Goal: Information Seeking & Learning: Understand process/instructions

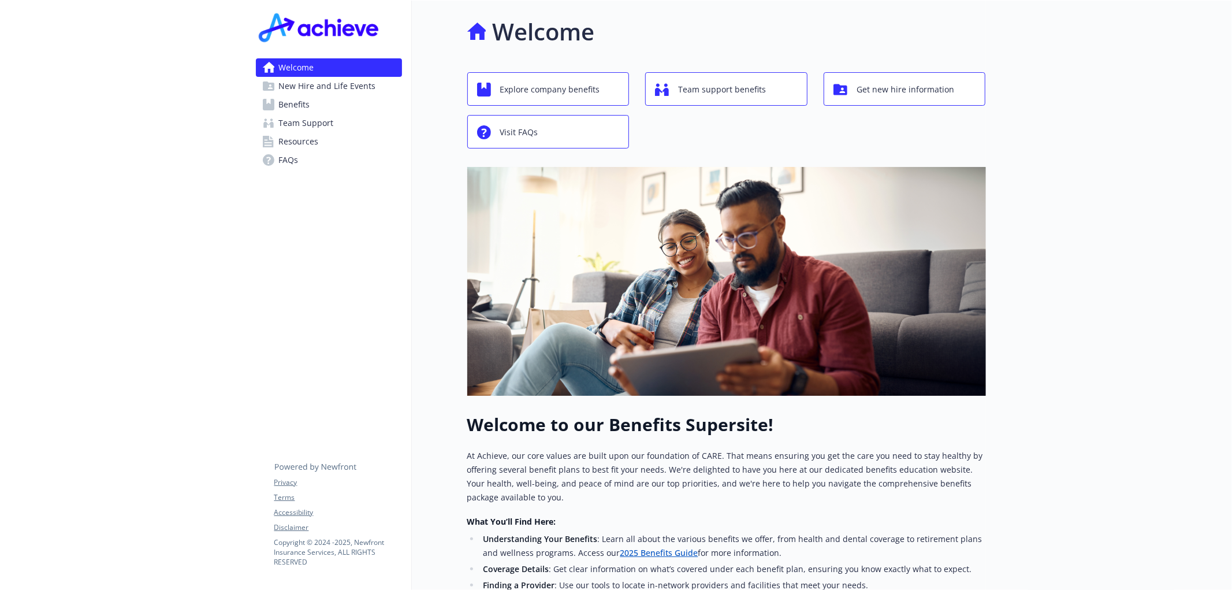
click at [311, 101] on link "Benefits" at bounding box center [329, 104] width 146 height 18
click at [286, 98] on span "Benefits" at bounding box center [294, 104] width 31 height 18
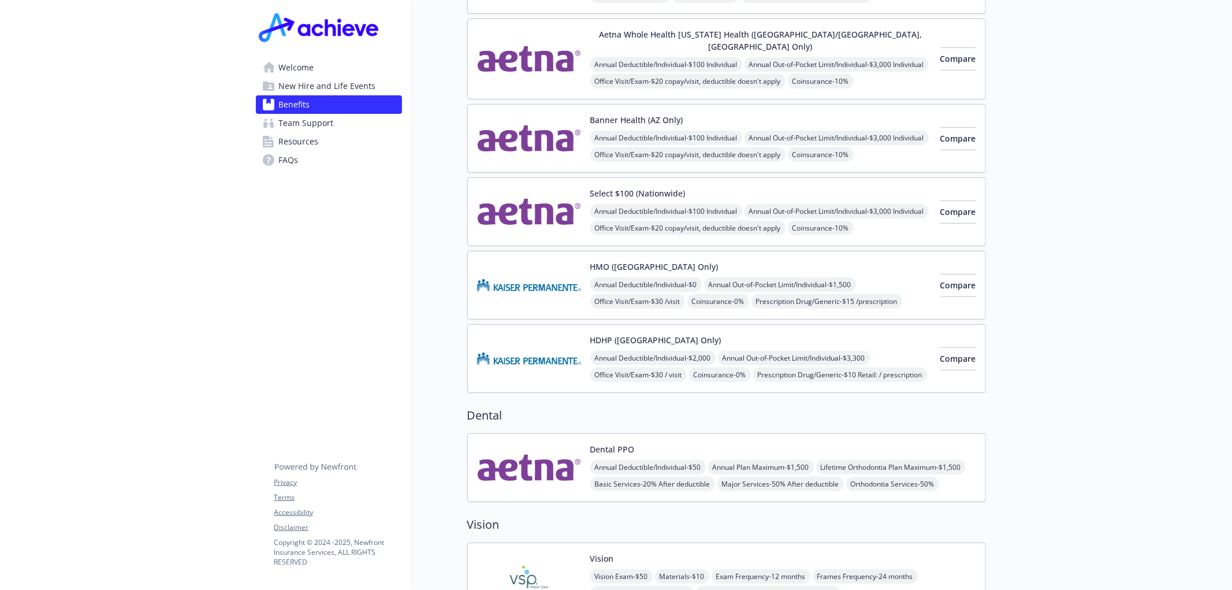
scroll to position [321, 0]
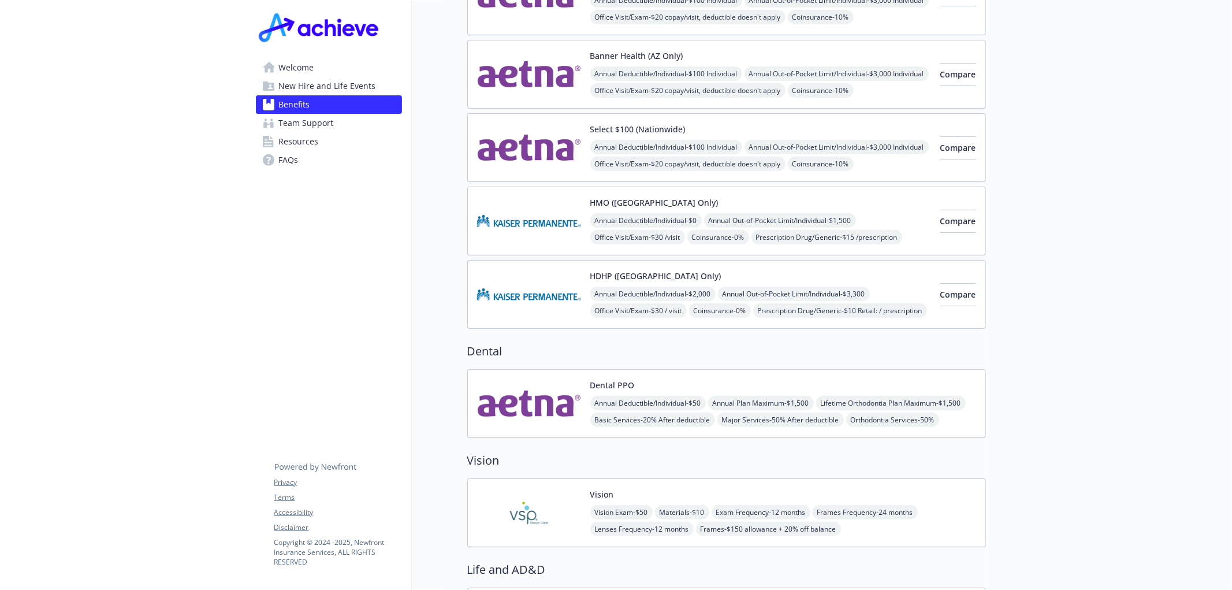
click at [554, 404] on img at bounding box center [529, 403] width 104 height 49
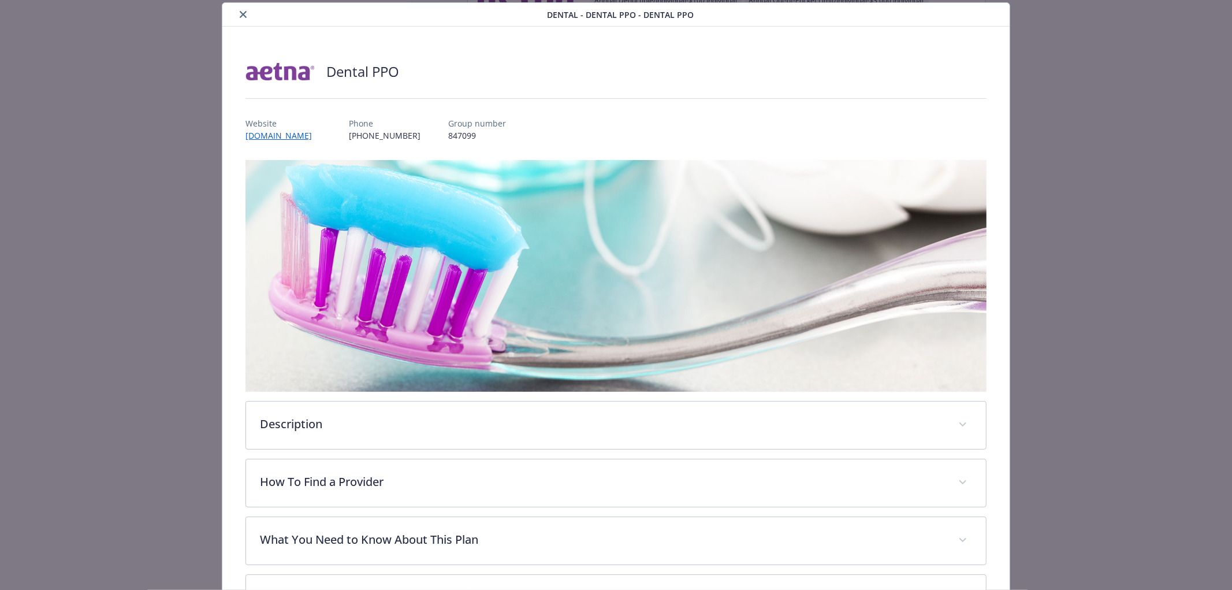
scroll to position [163, 0]
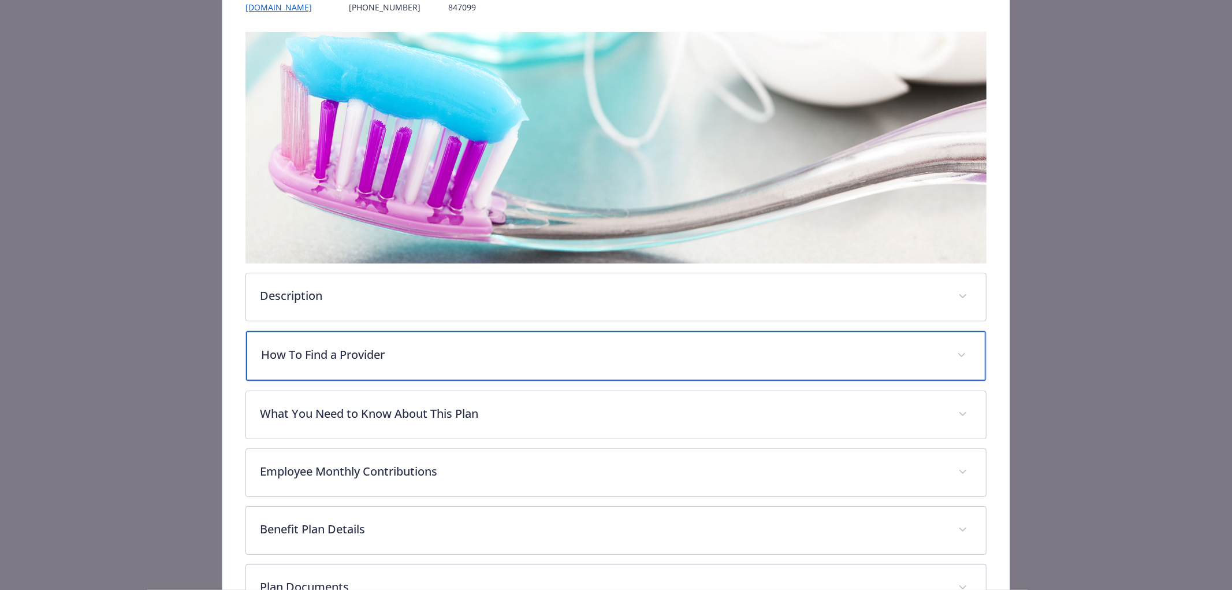
click at [413, 356] on p "How To Find a Provider" at bounding box center [602, 354] width 682 height 17
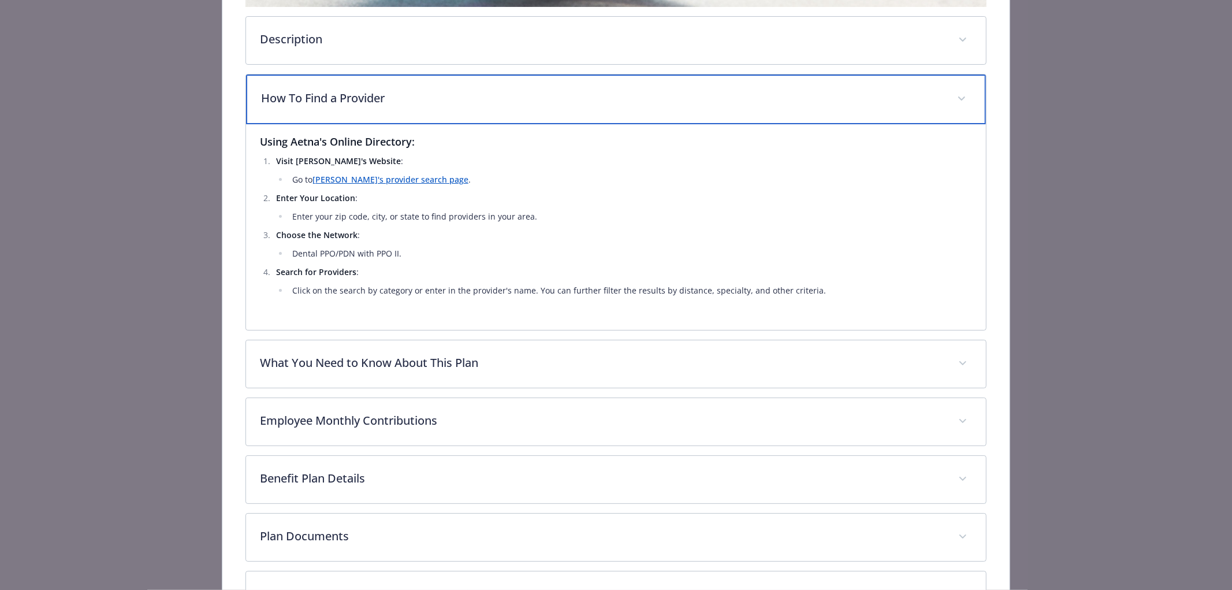
scroll to position [483, 0]
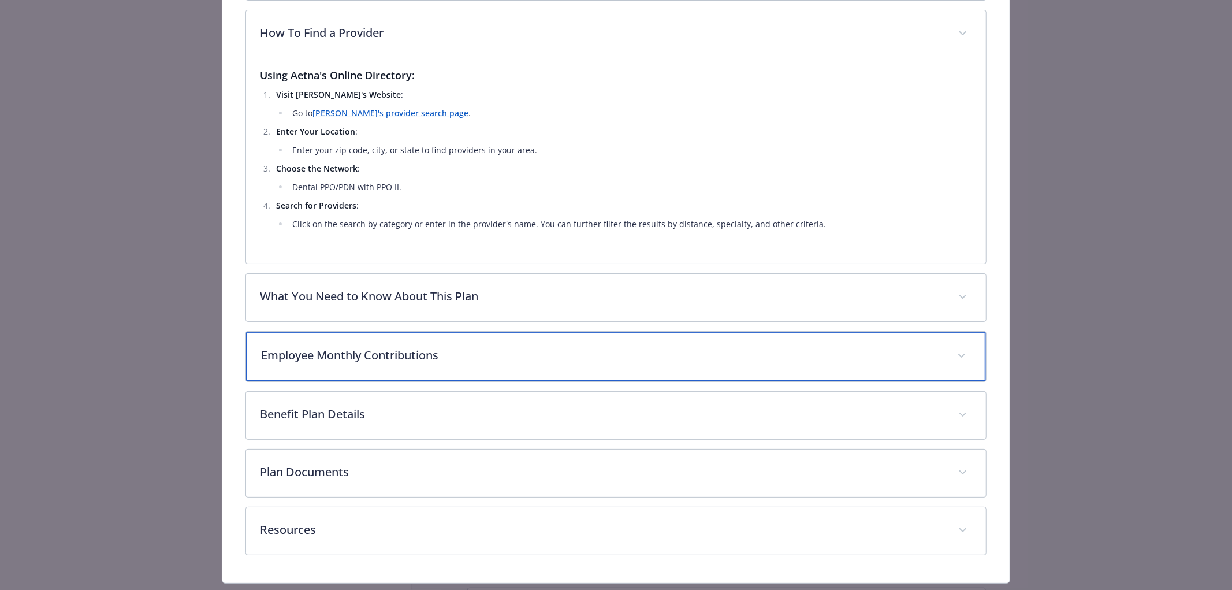
click at [412, 349] on p "Employee Monthly Contributions" at bounding box center [602, 354] width 682 height 17
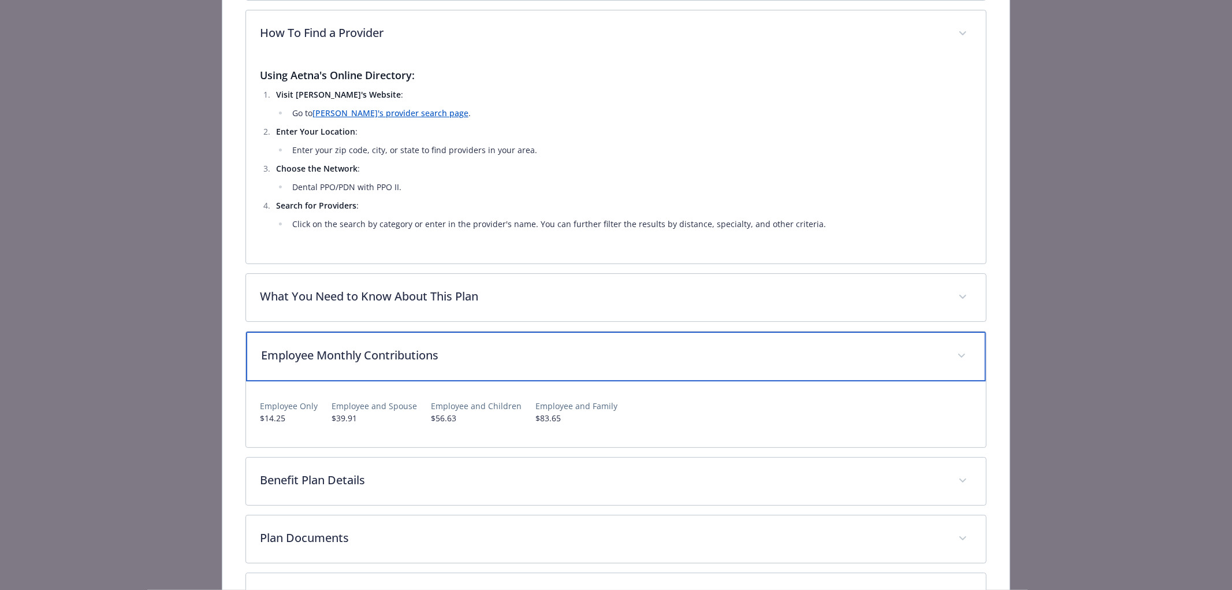
scroll to position [577, 0]
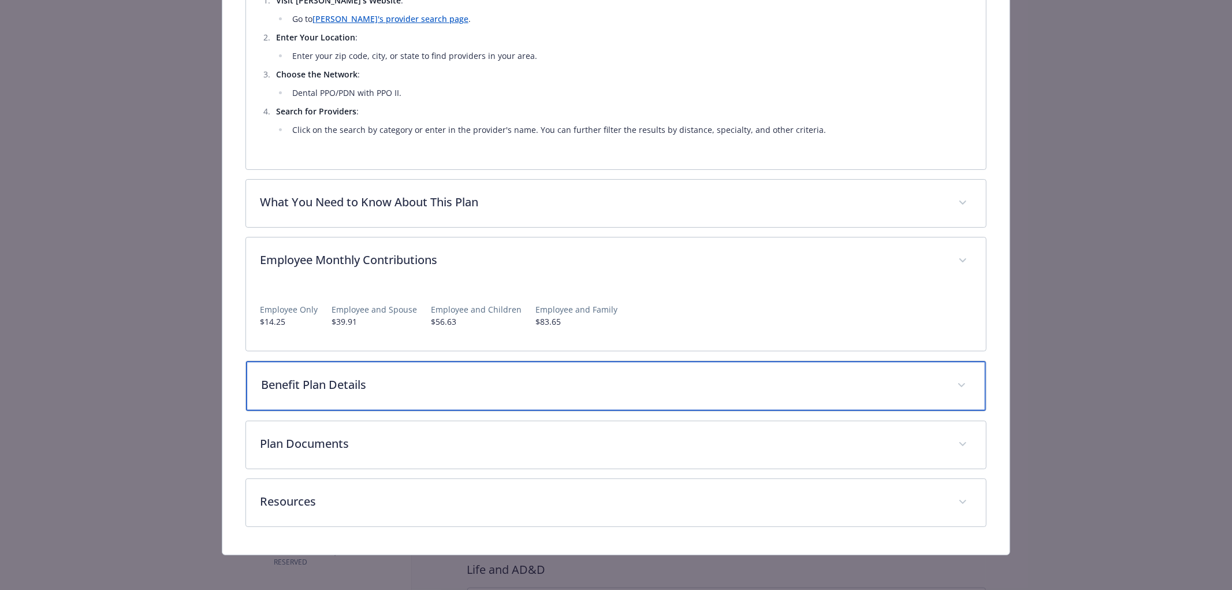
click at [326, 388] on p "Benefit Plan Details" at bounding box center [602, 384] width 682 height 17
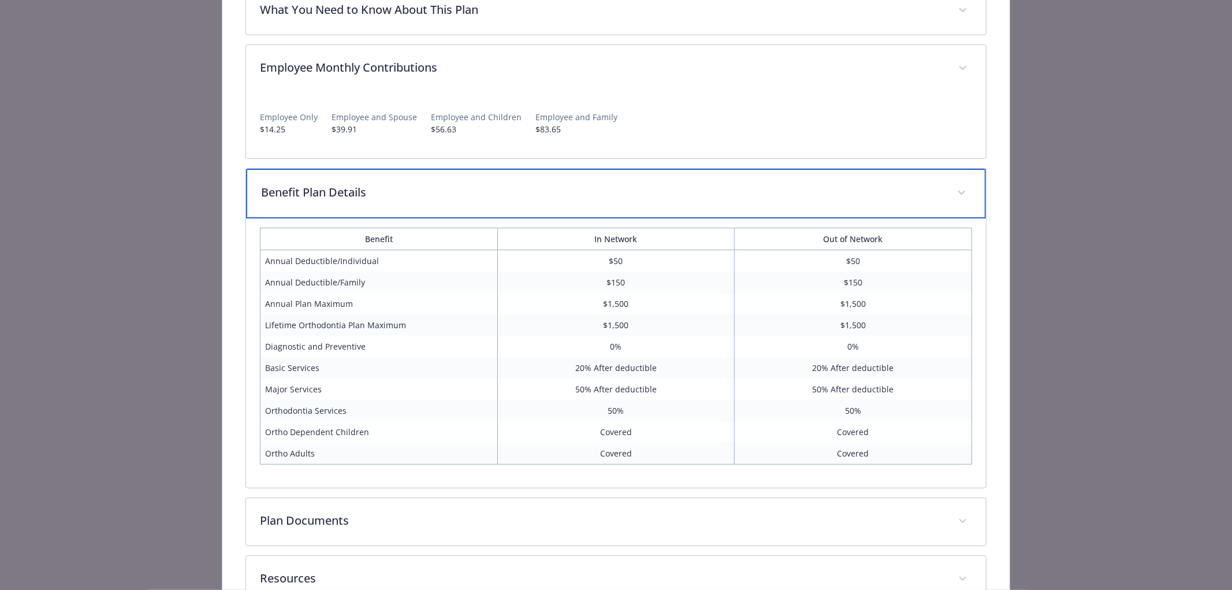
scroll to position [834, 0]
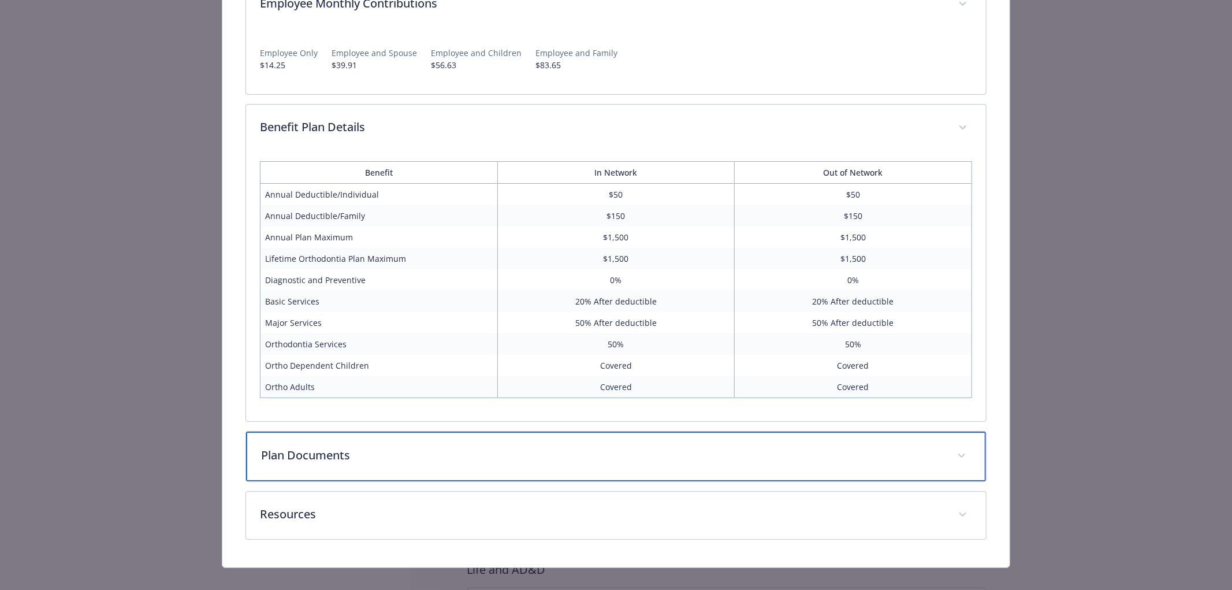
click at [360, 457] on p "Plan Documents" at bounding box center [602, 454] width 682 height 17
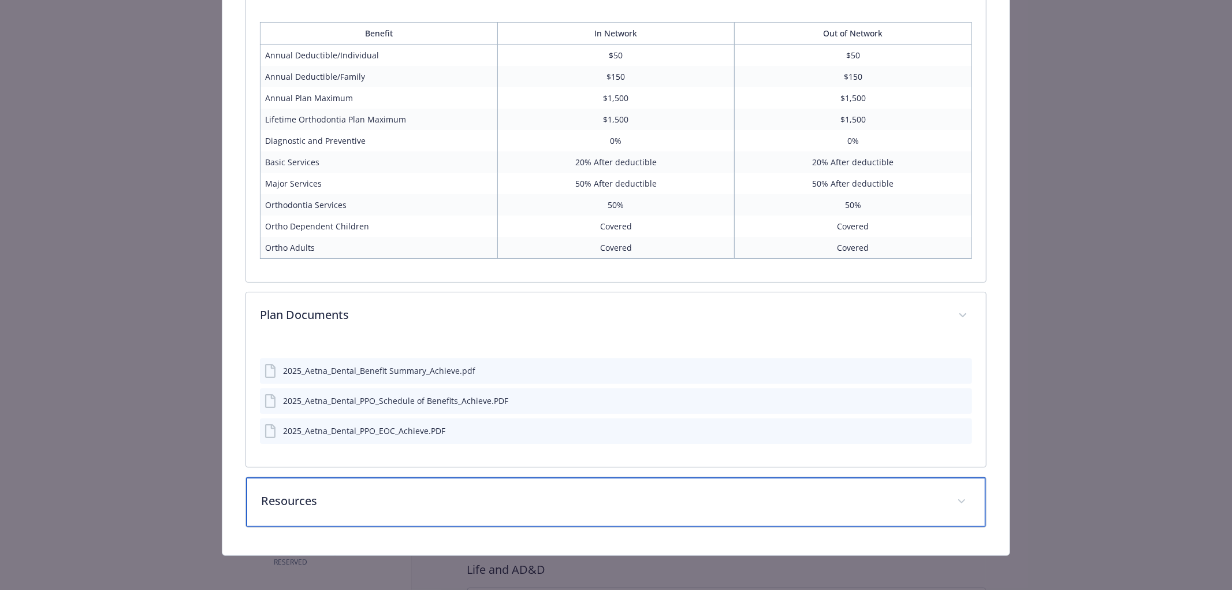
click at [371, 506] on p "Resources" at bounding box center [602, 500] width 682 height 17
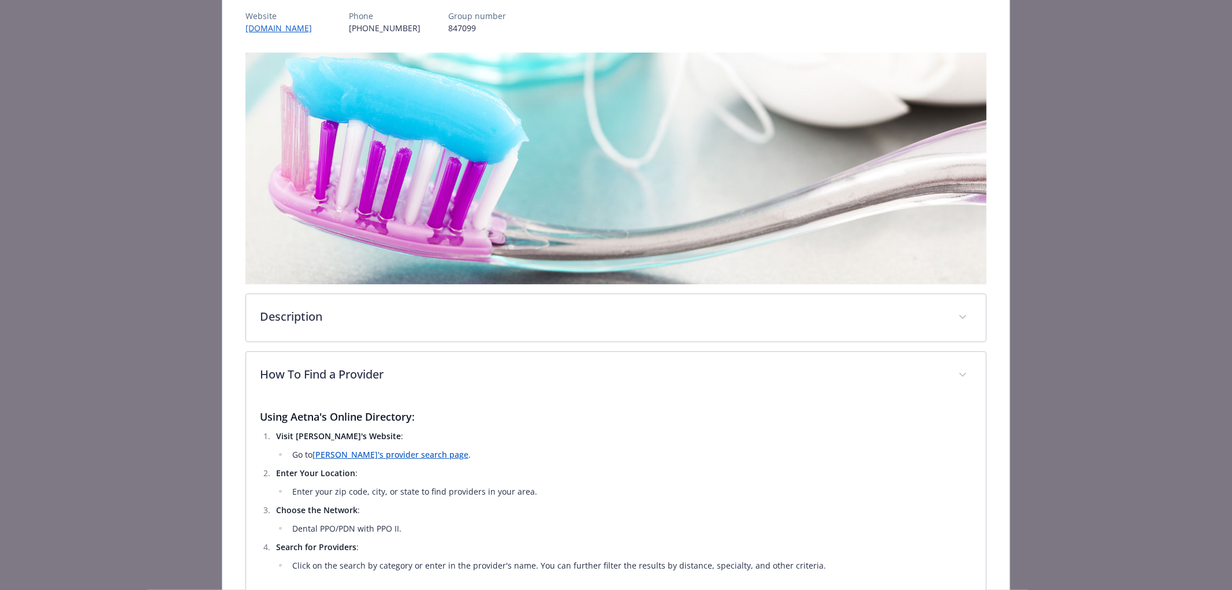
scroll to position [206, 0]
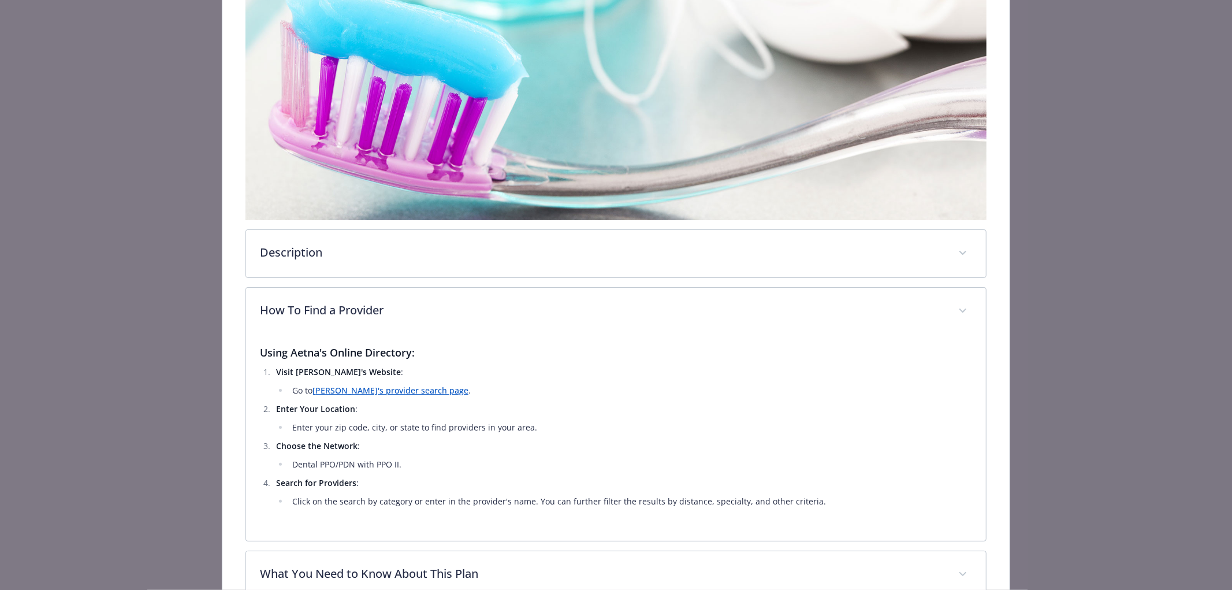
click at [341, 385] on link "Aetna's provider search page" at bounding box center [390, 390] width 156 height 11
